Goal: Use online tool/utility: Use online tool/utility

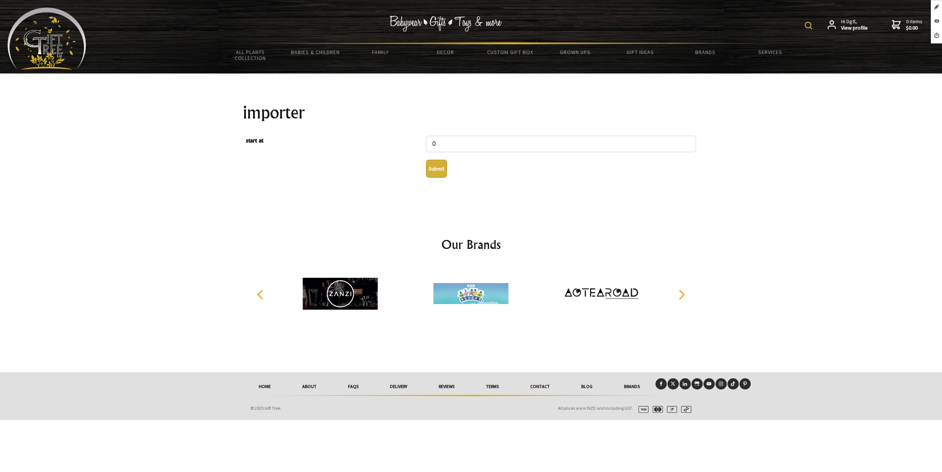
click at [439, 171] on button "Submit" at bounding box center [436, 169] width 21 height 18
click at [434, 170] on button "Submit" at bounding box center [436, 169] width 21 height 18
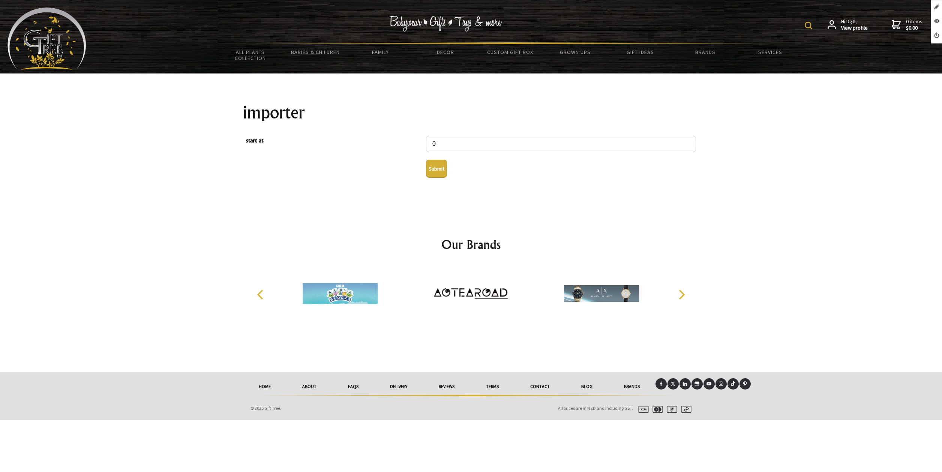
click at [437, 173] on button "Submit" at bounding box center [436, 169] width 21 height 18
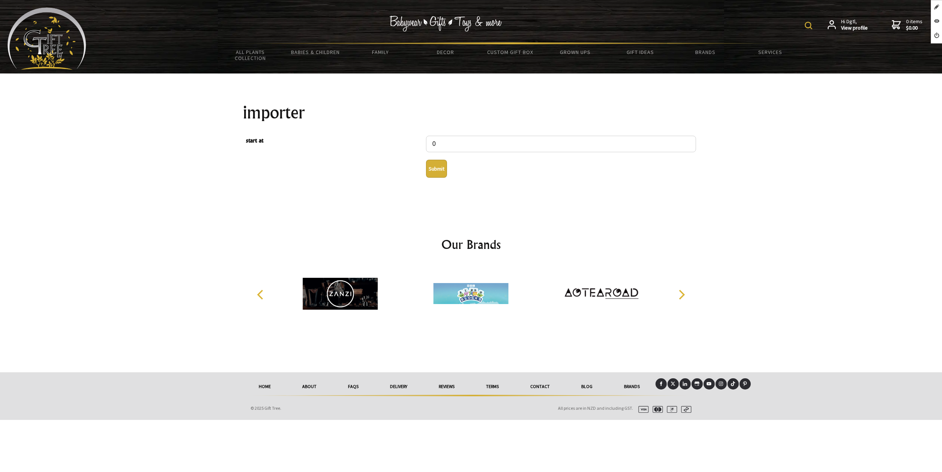
click at [439, 170] on button "Submit" at bounding box center [436, 169] width 21 height 18
